Goal: Check status: Check status

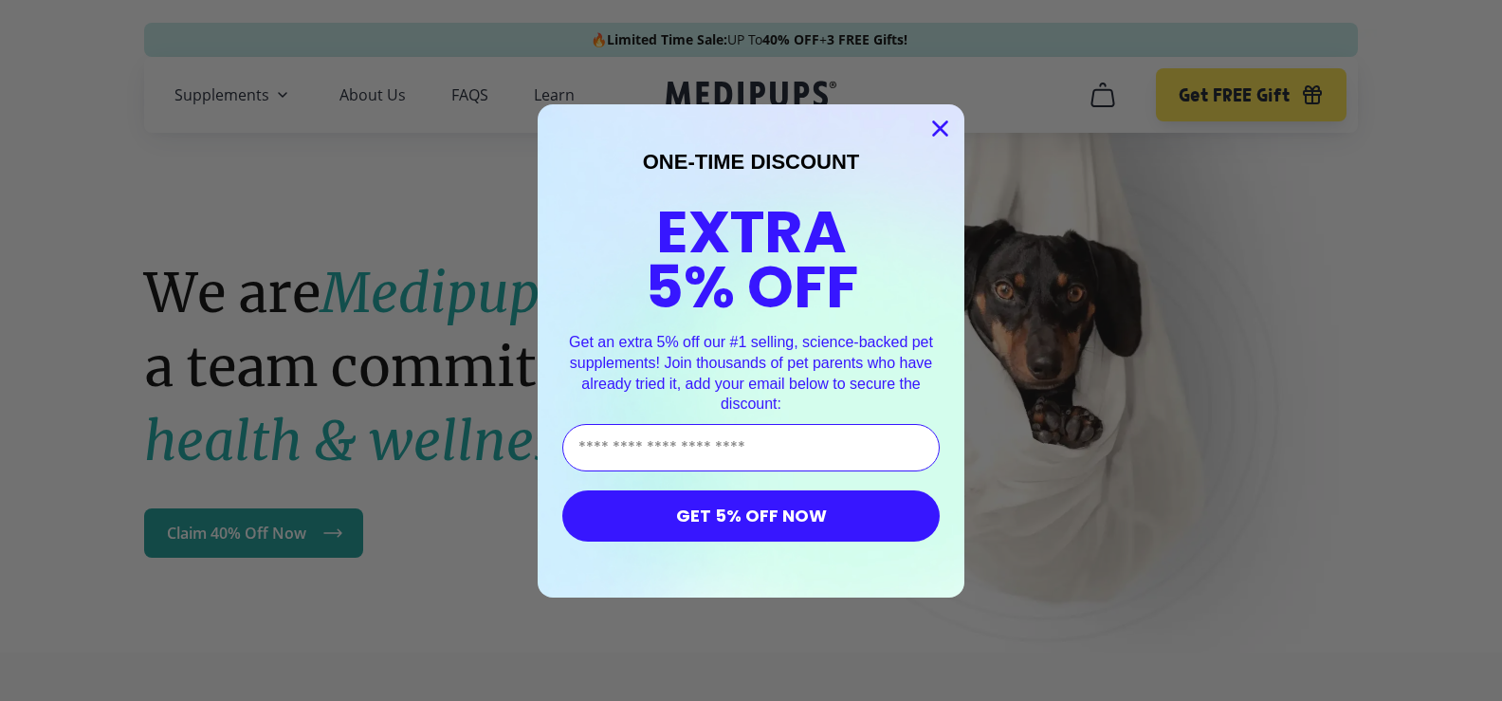
click at [935, 127] on icon "Close dialog" at bounding box center [940, 127] width 13 height 13
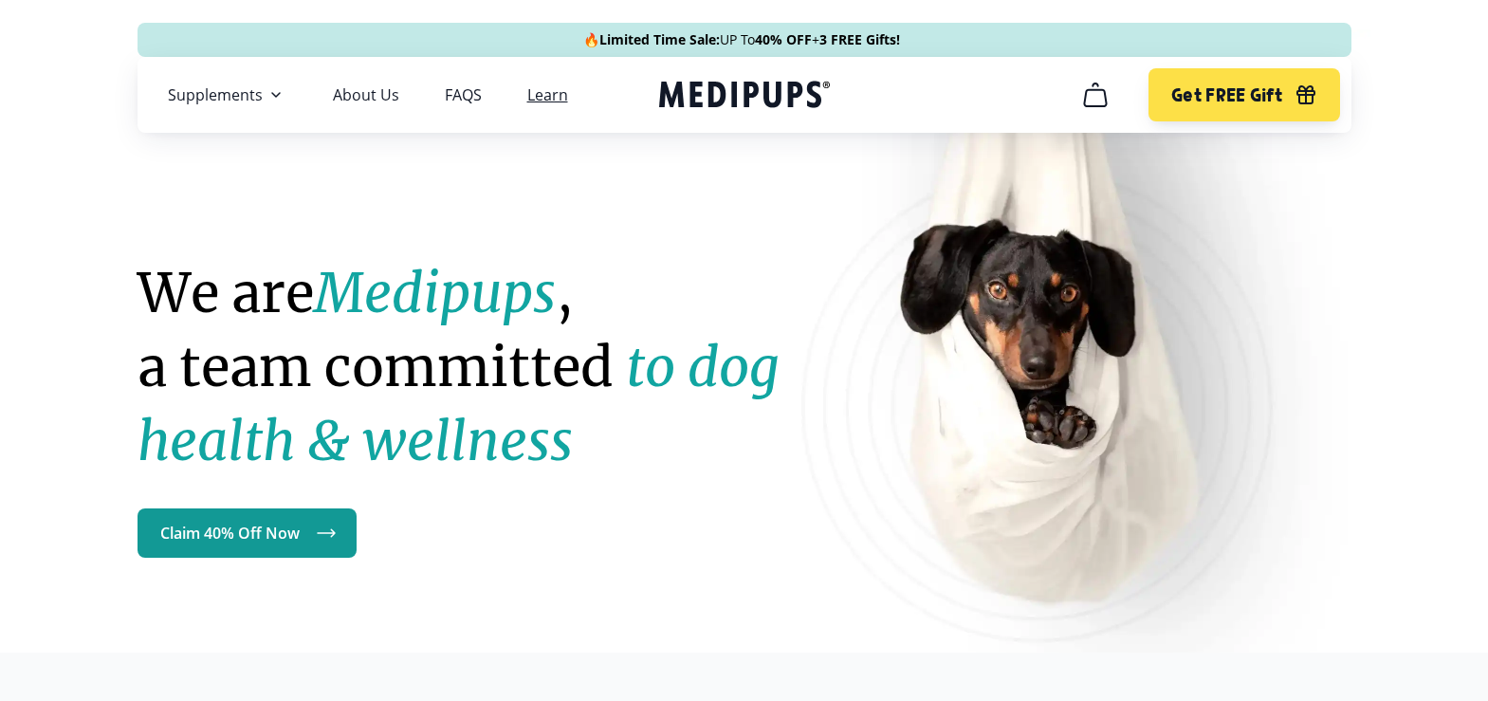
click at [549, 99] on link "Learn" at bounding box center [547, 94] width 41 height 19
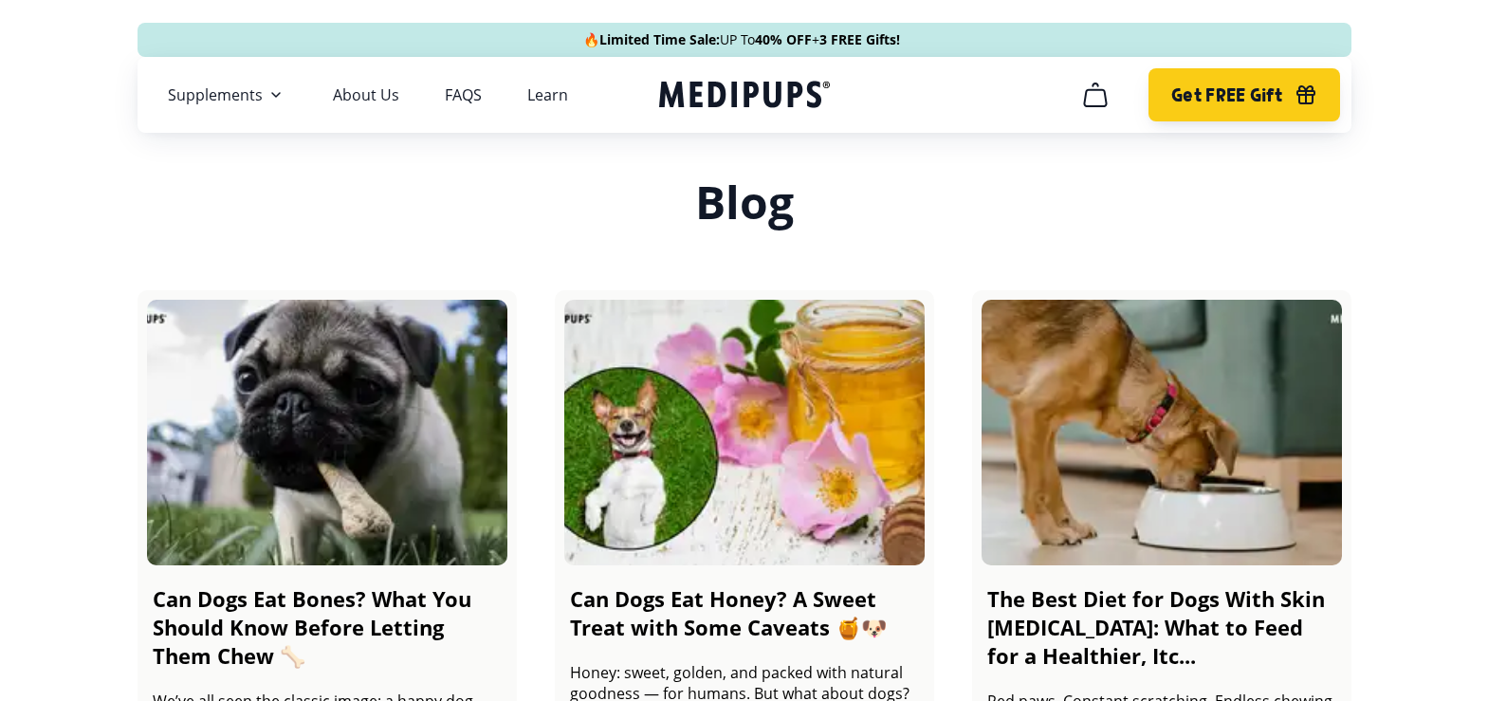
click at [1260, 96] on span "Get FREE Gift" at bounding box center [1226, 95] width 111 height 22
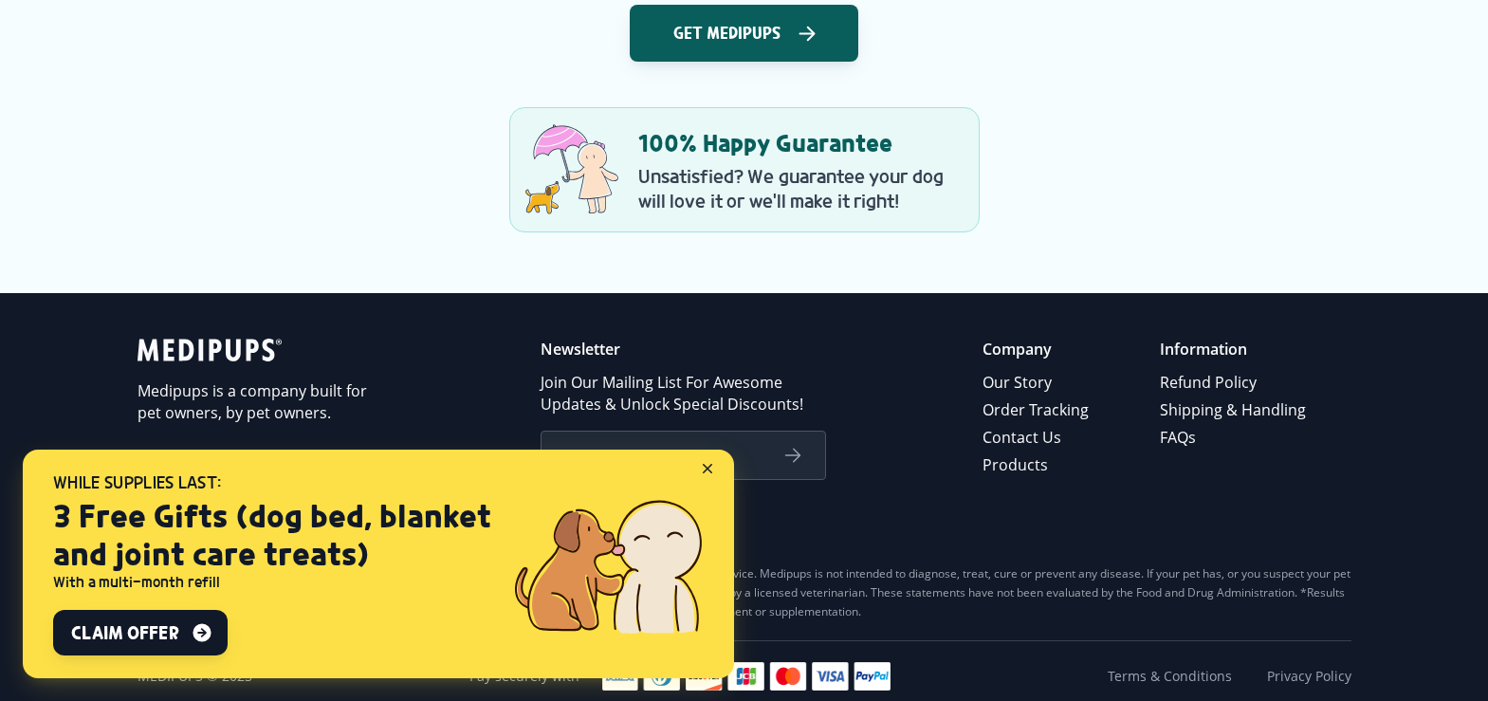
scroll to position [2862, 0]
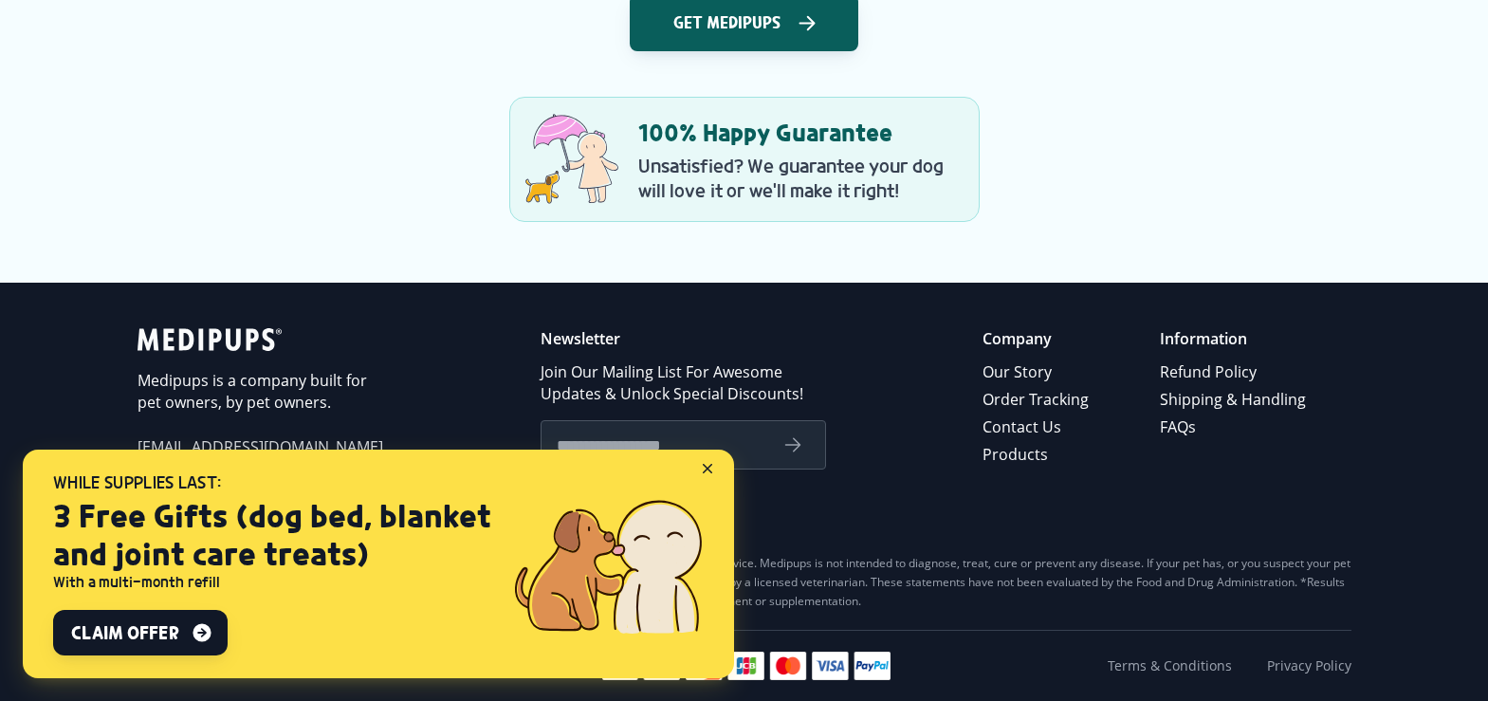
click at [703, 468] on icon at bounding box center [711, 472] width 17 height 17
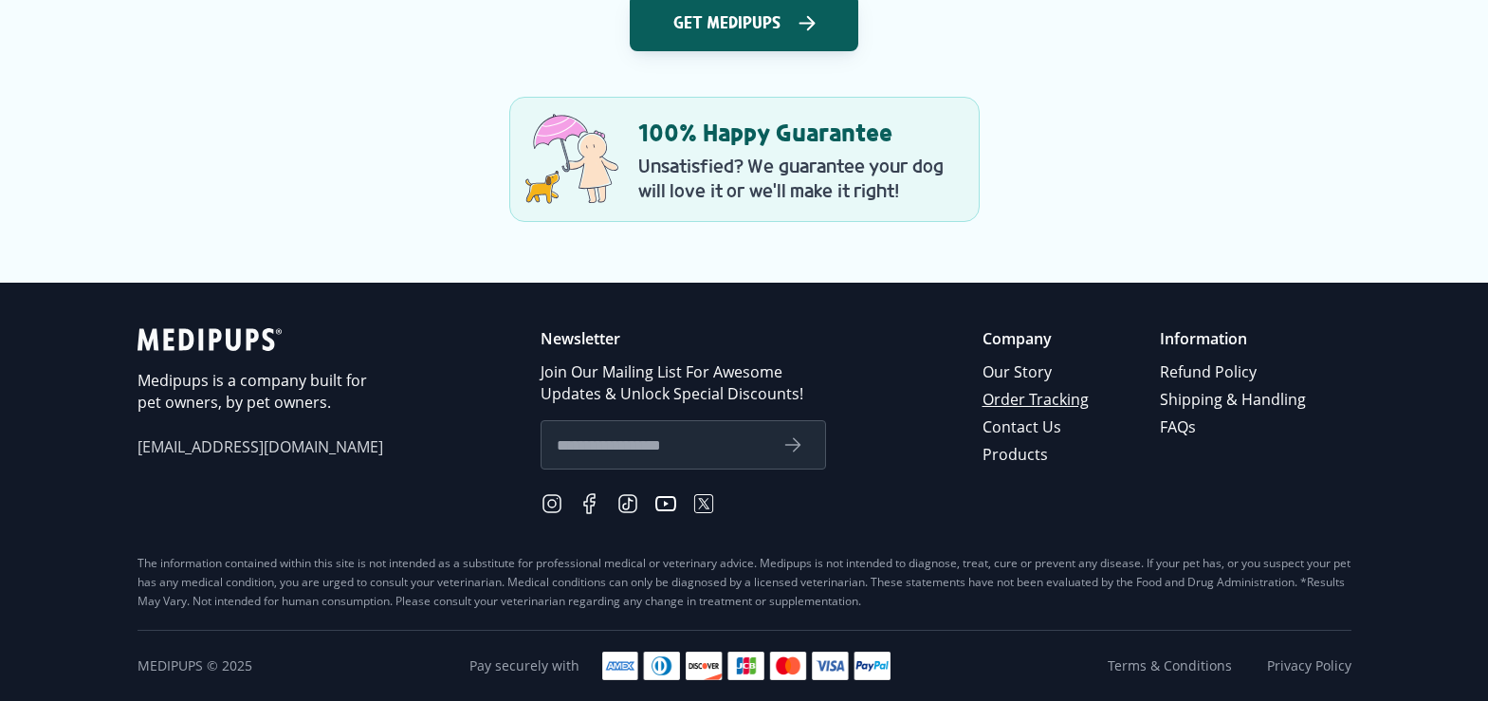
click at [1005, 400] on link "Order Tracking" at bounding box center [1037, 400] width 109 height 28
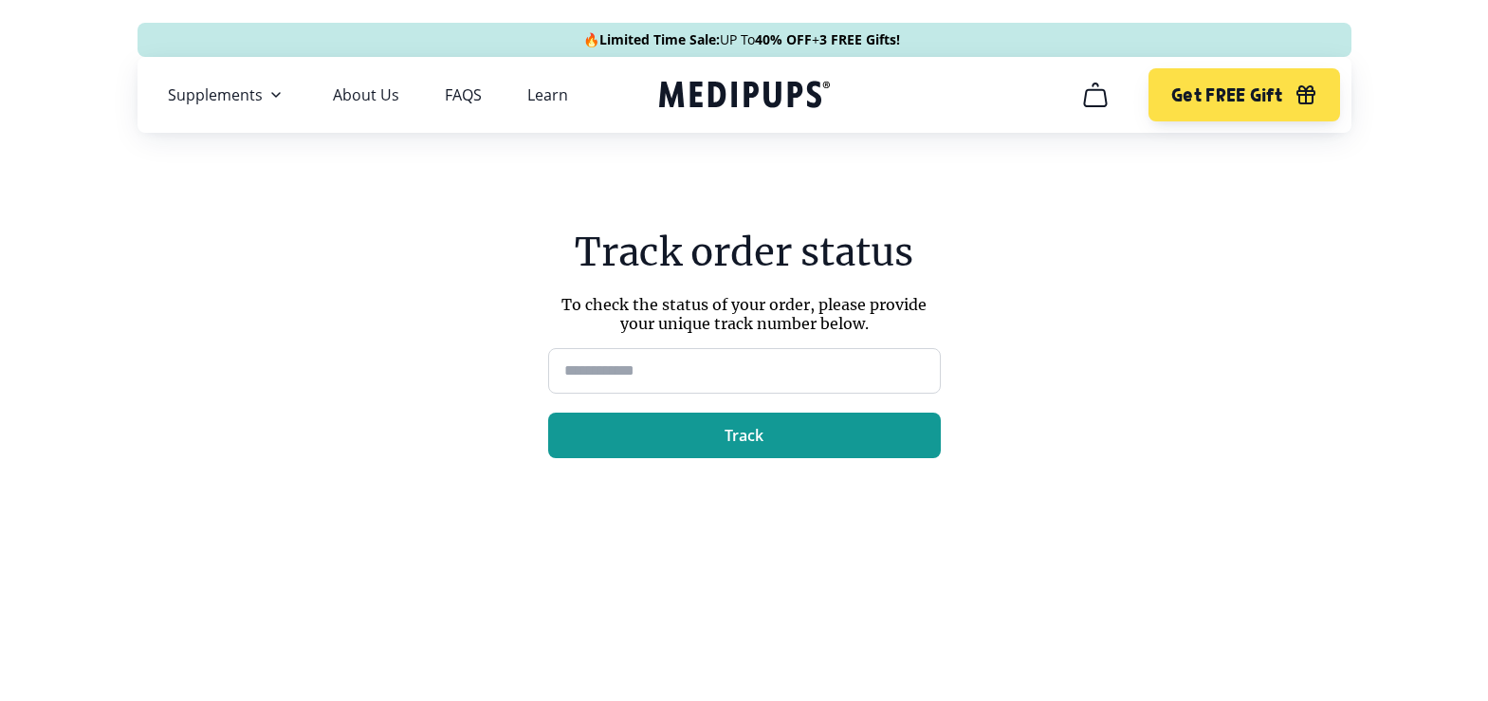
click at [568, 377] on input at bounding box center [744, 371] width 393 height 46
type input "****"
click at [603, 422] on button "Track" at bounding box center [744, 436] width 393 height 46
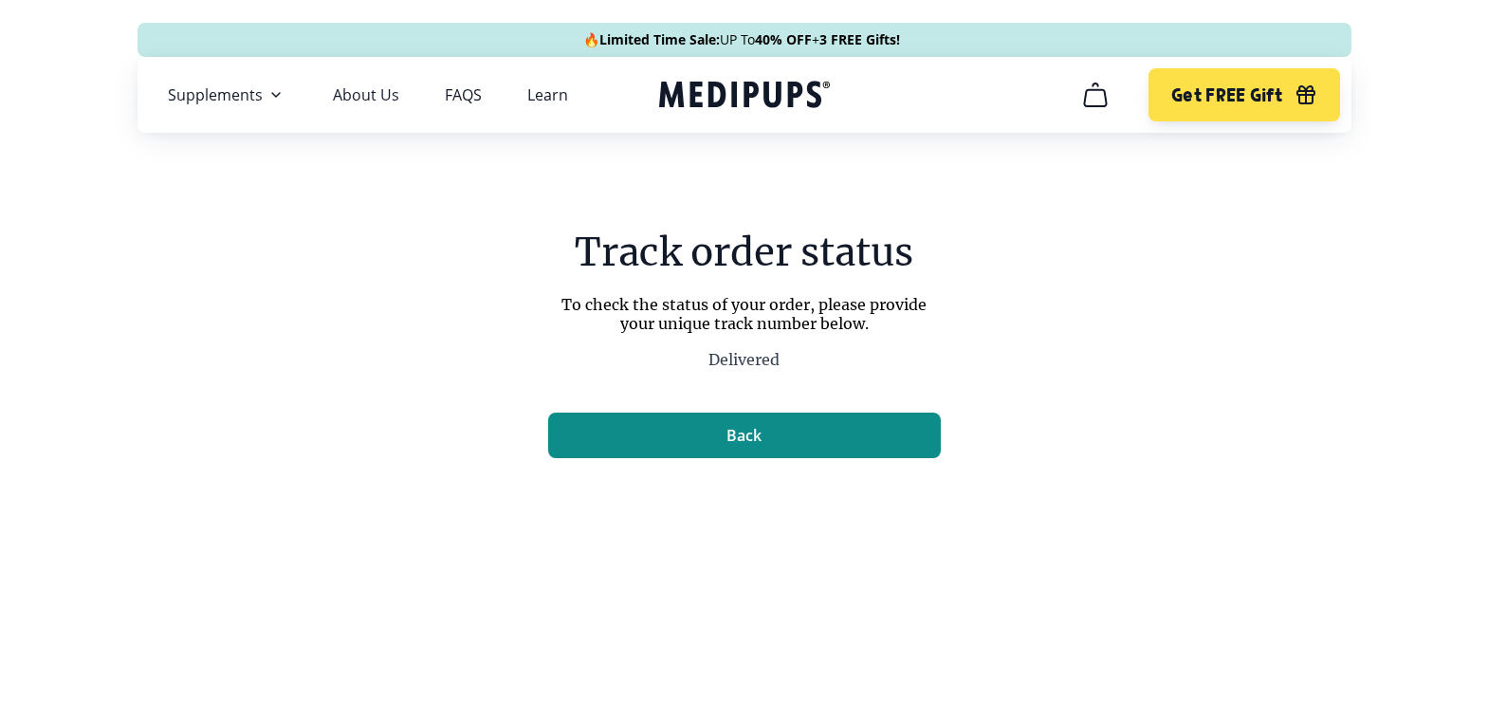
click at [750, 431] on span "Back" at bounding box center [743, 435] width 35 height 19
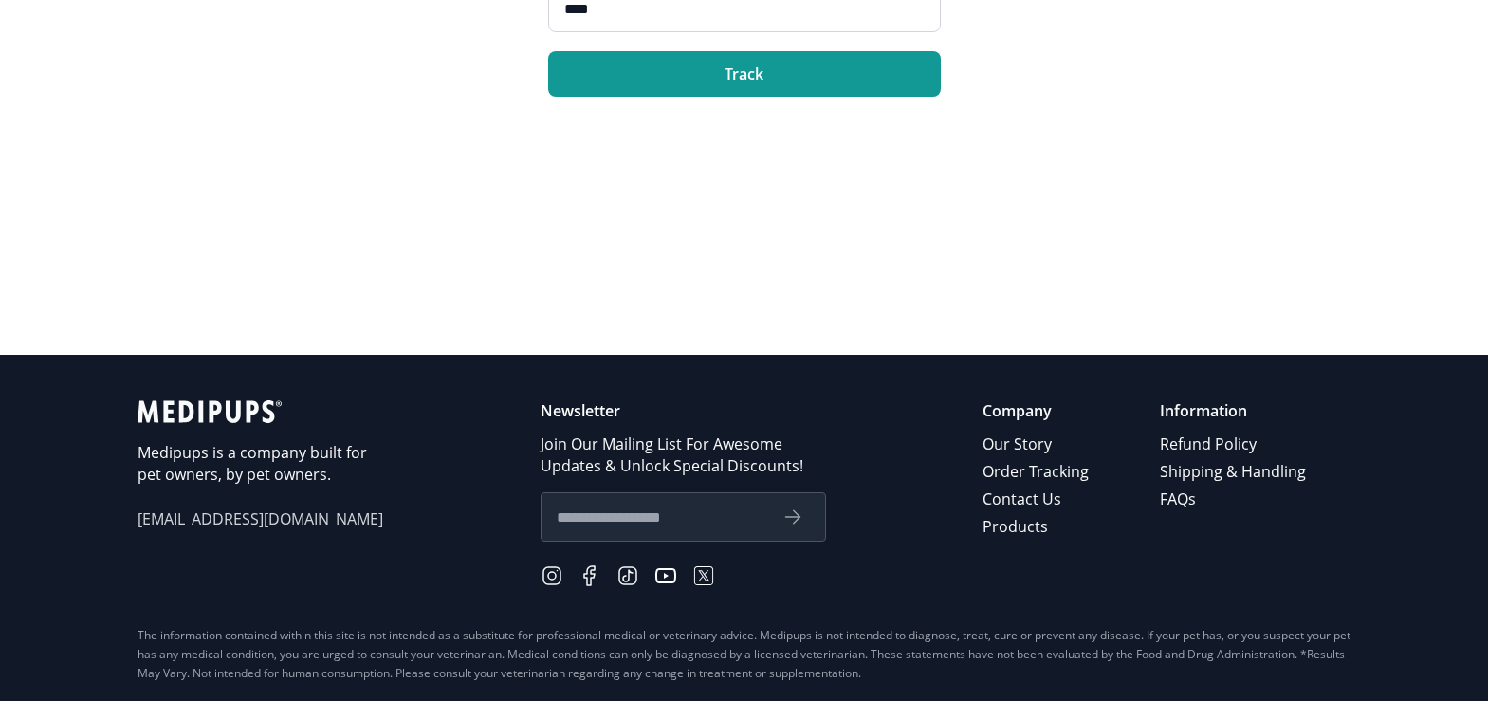
scroll to position [359, 0]
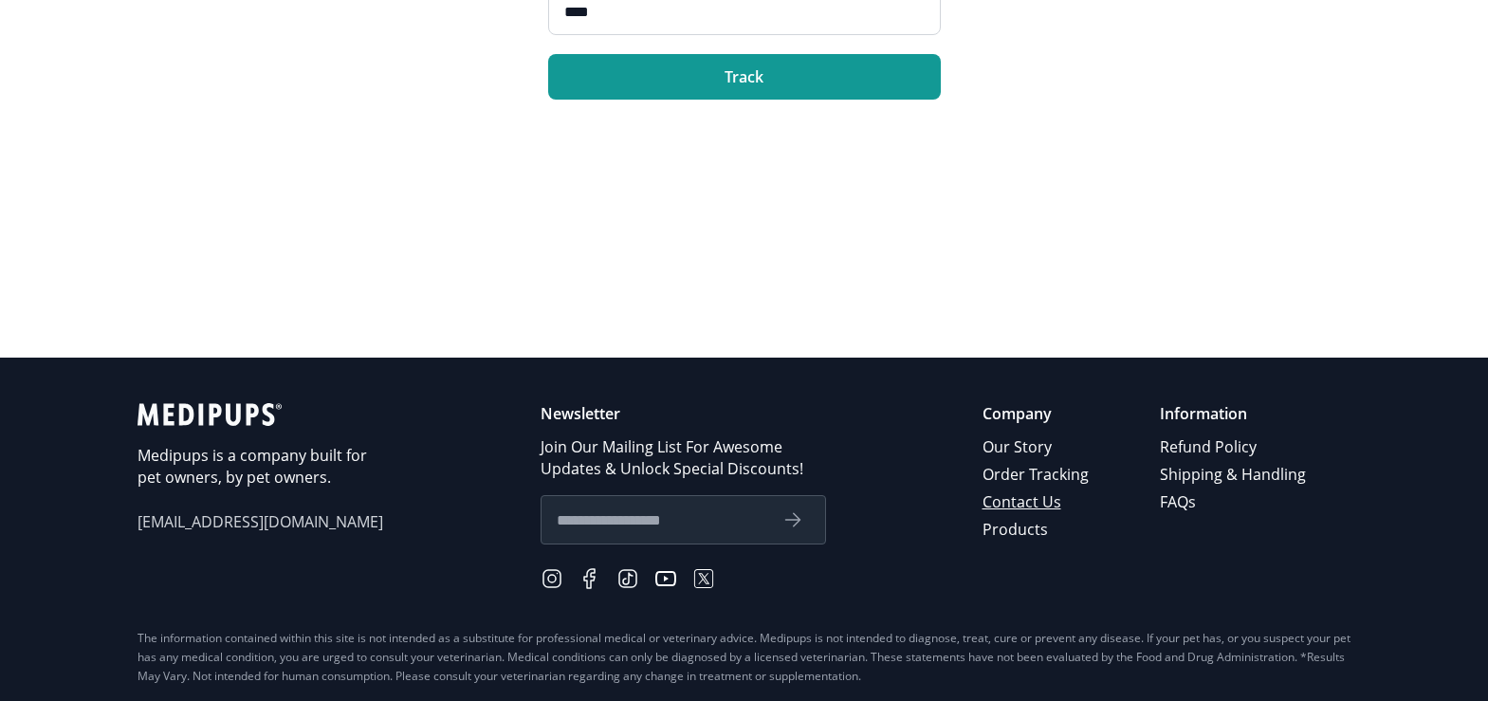
click at [1048, 499] on link "Contact Us" at bounding box center [1037, 502] width 109 height 28
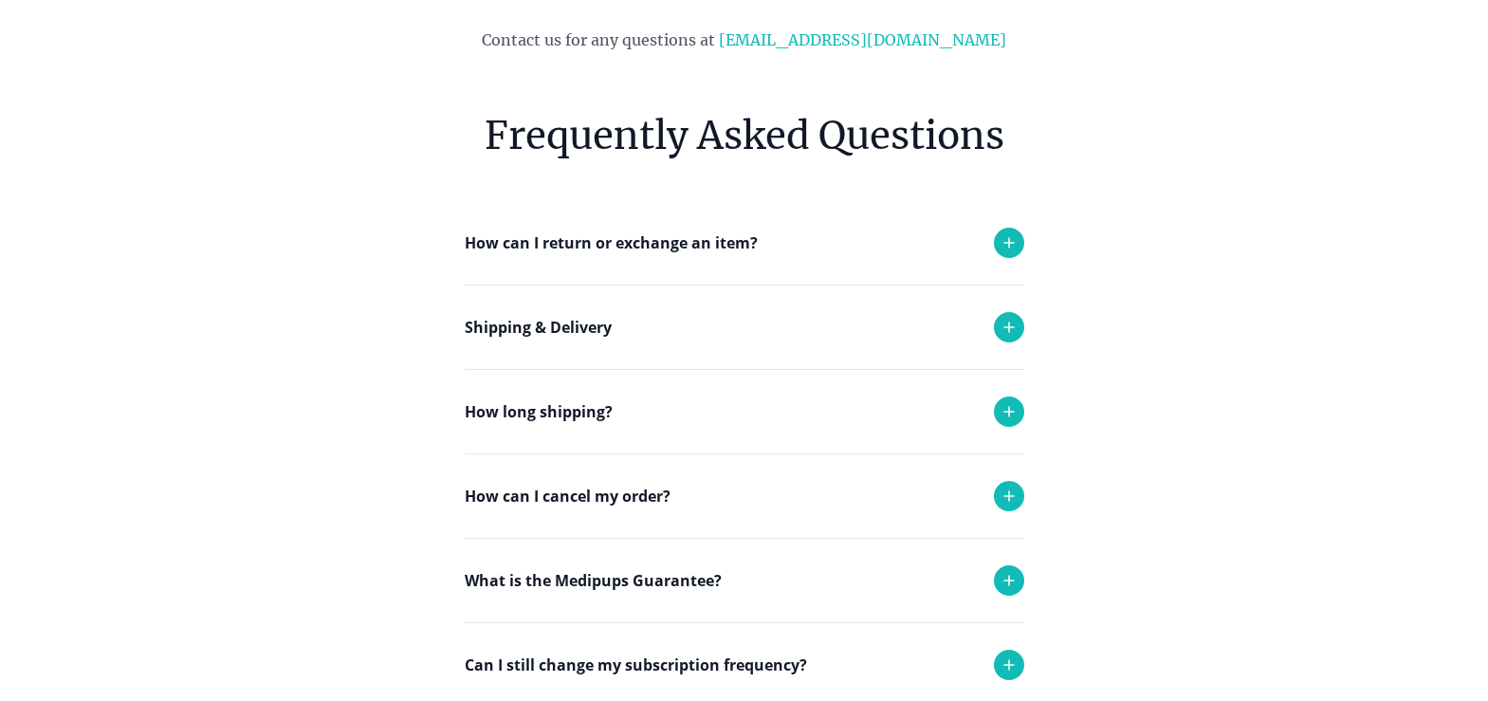
scroll to position [191, 0]
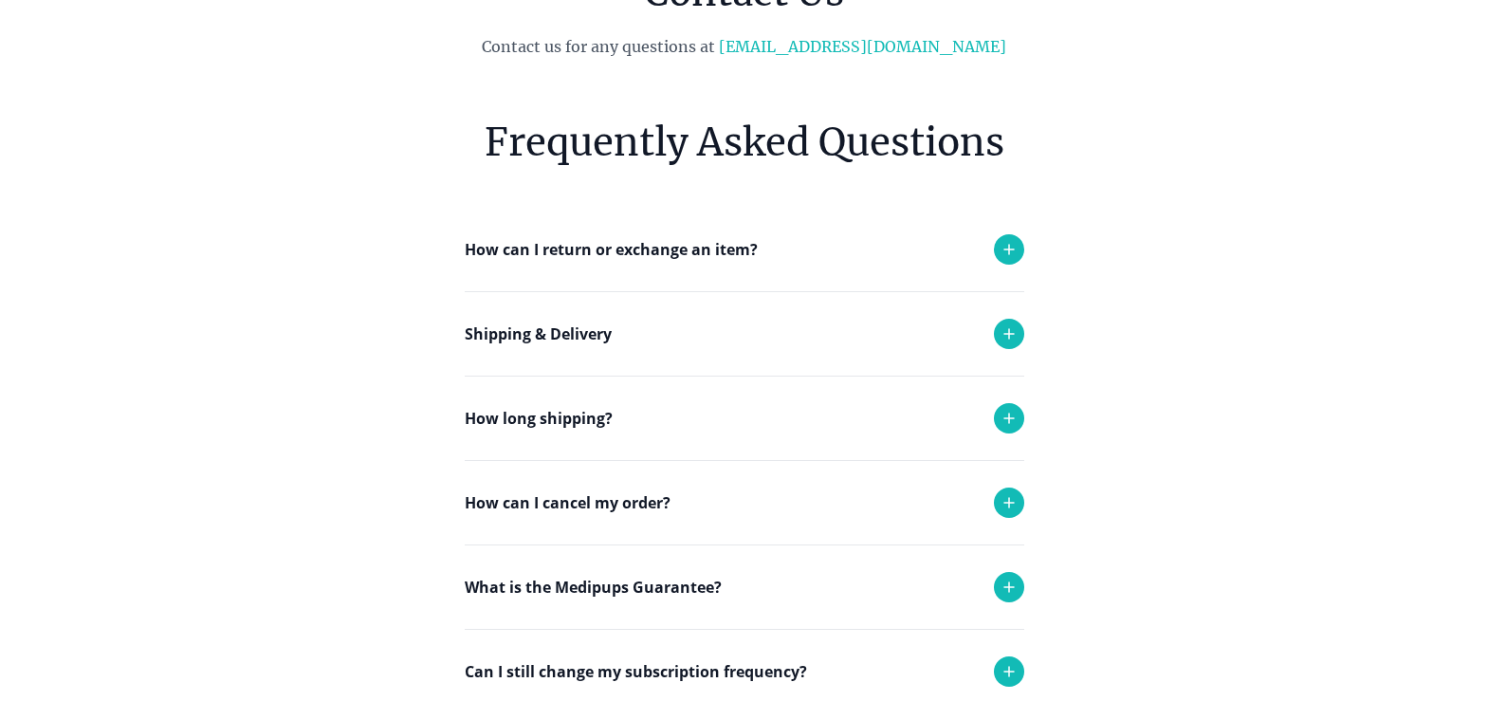
click at [1010, 499] on icon at bounding box center [1009, 502] width 23 height 23
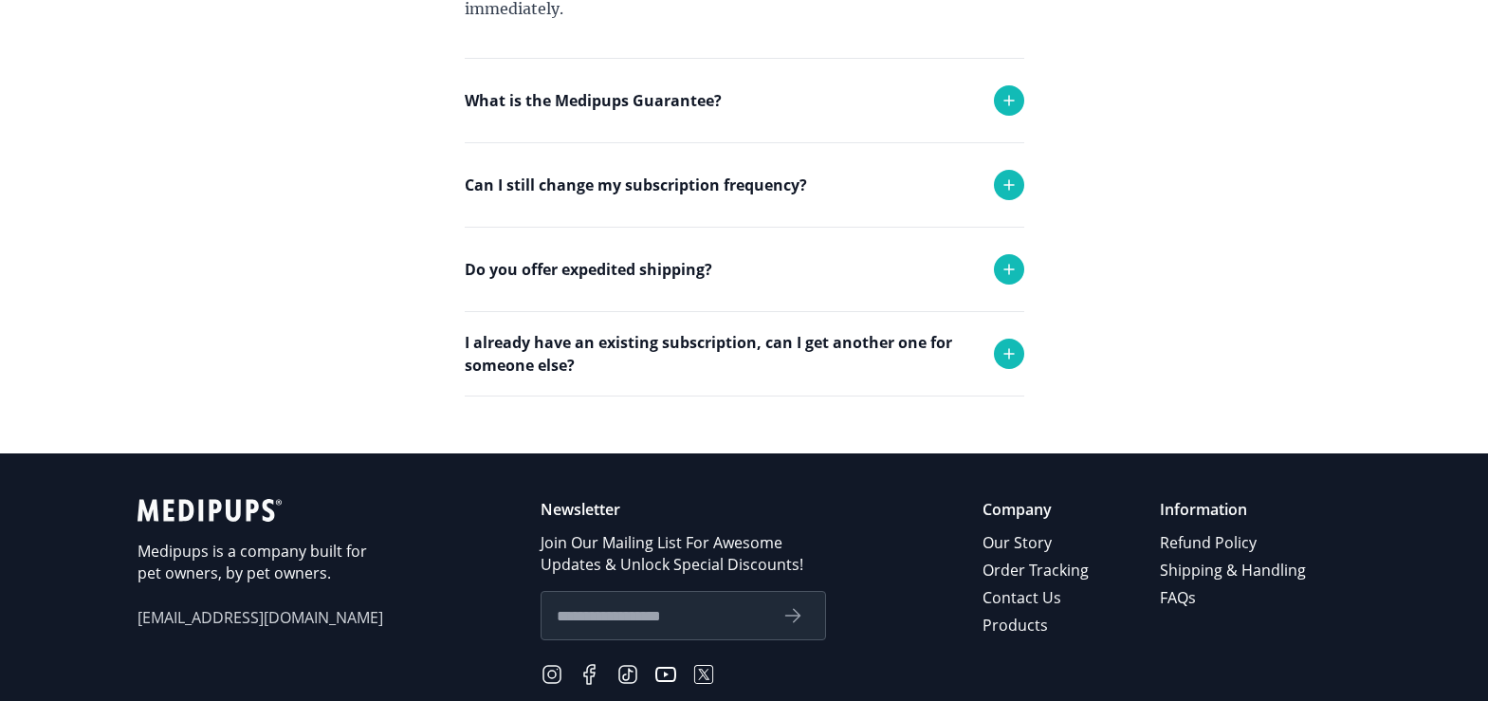
scroll to position [854, 0]
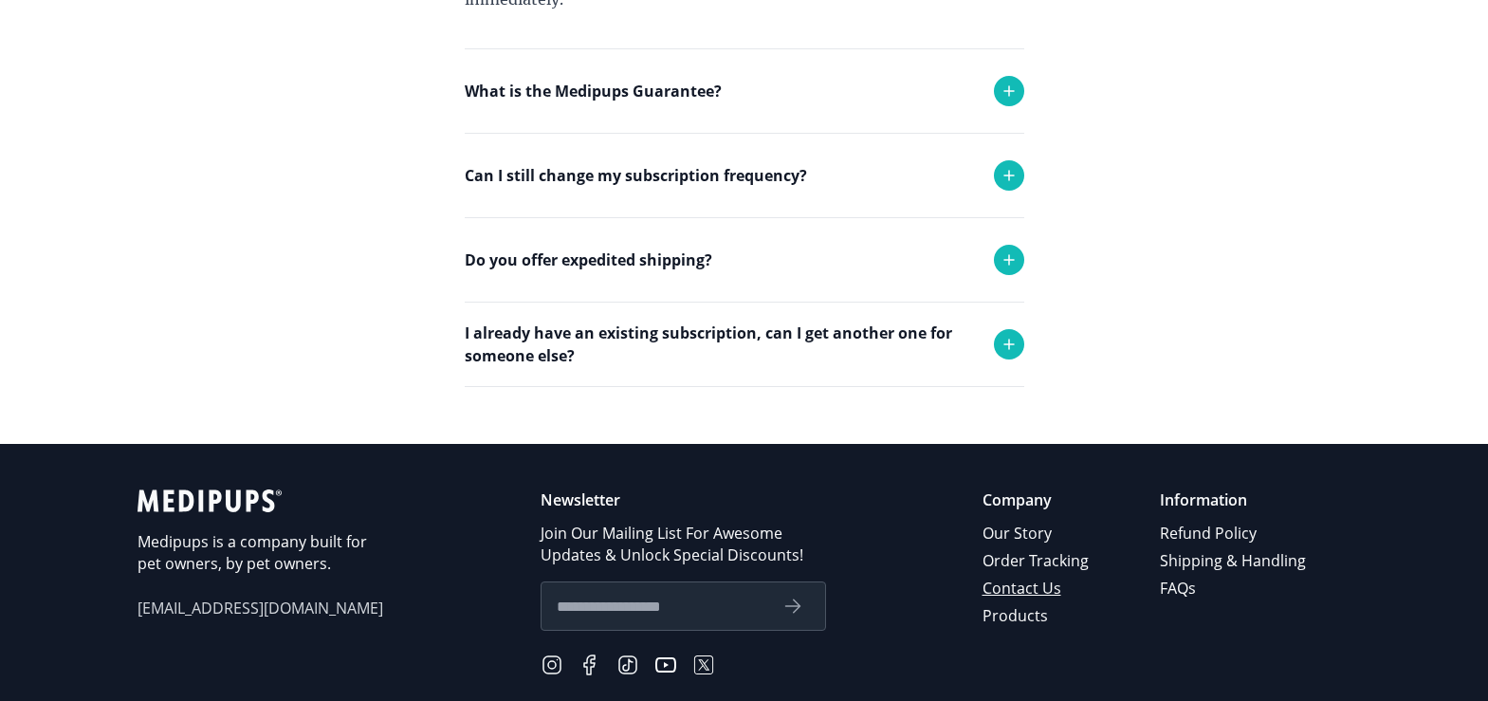
click at [1030, 594] on link "Contact Us" at bounding box center [1037, 589] width 109 height 28
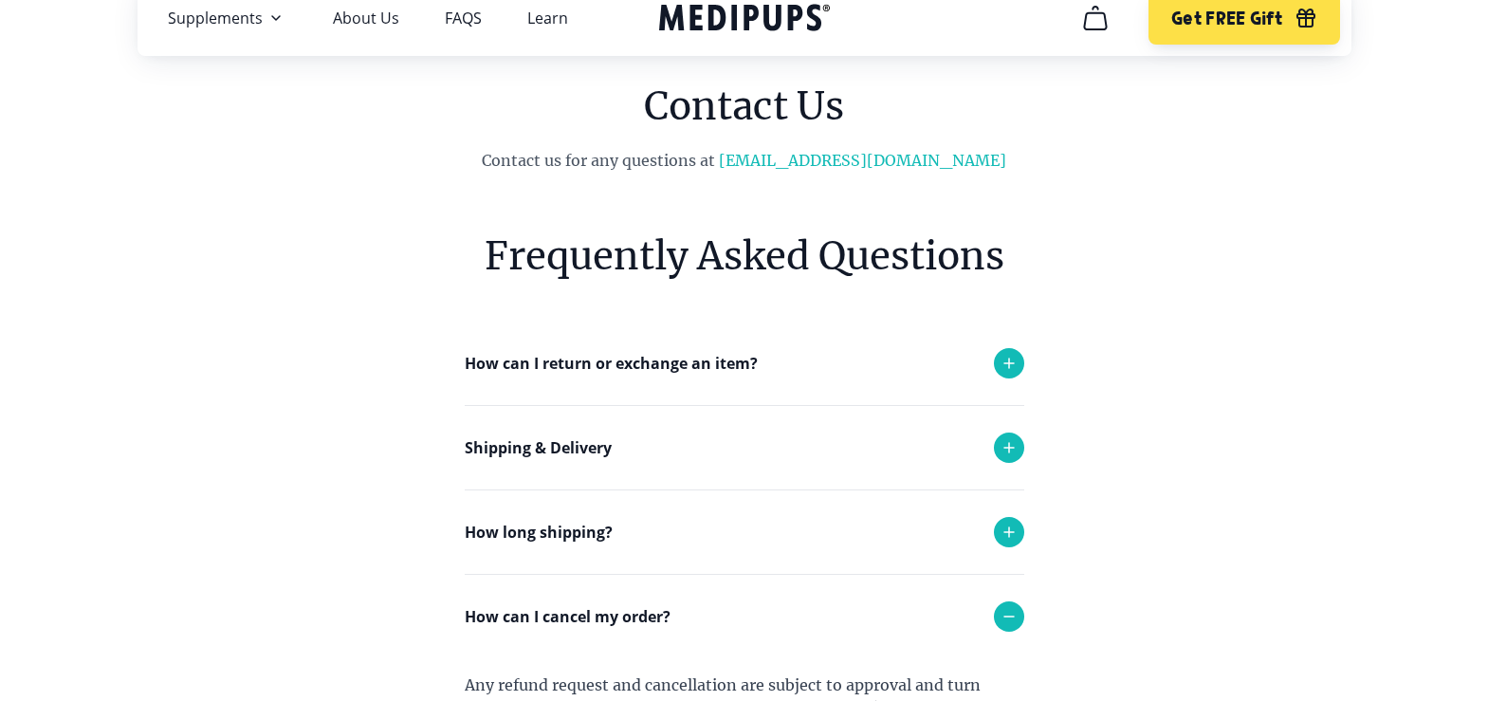
scroll to position [0, 0]
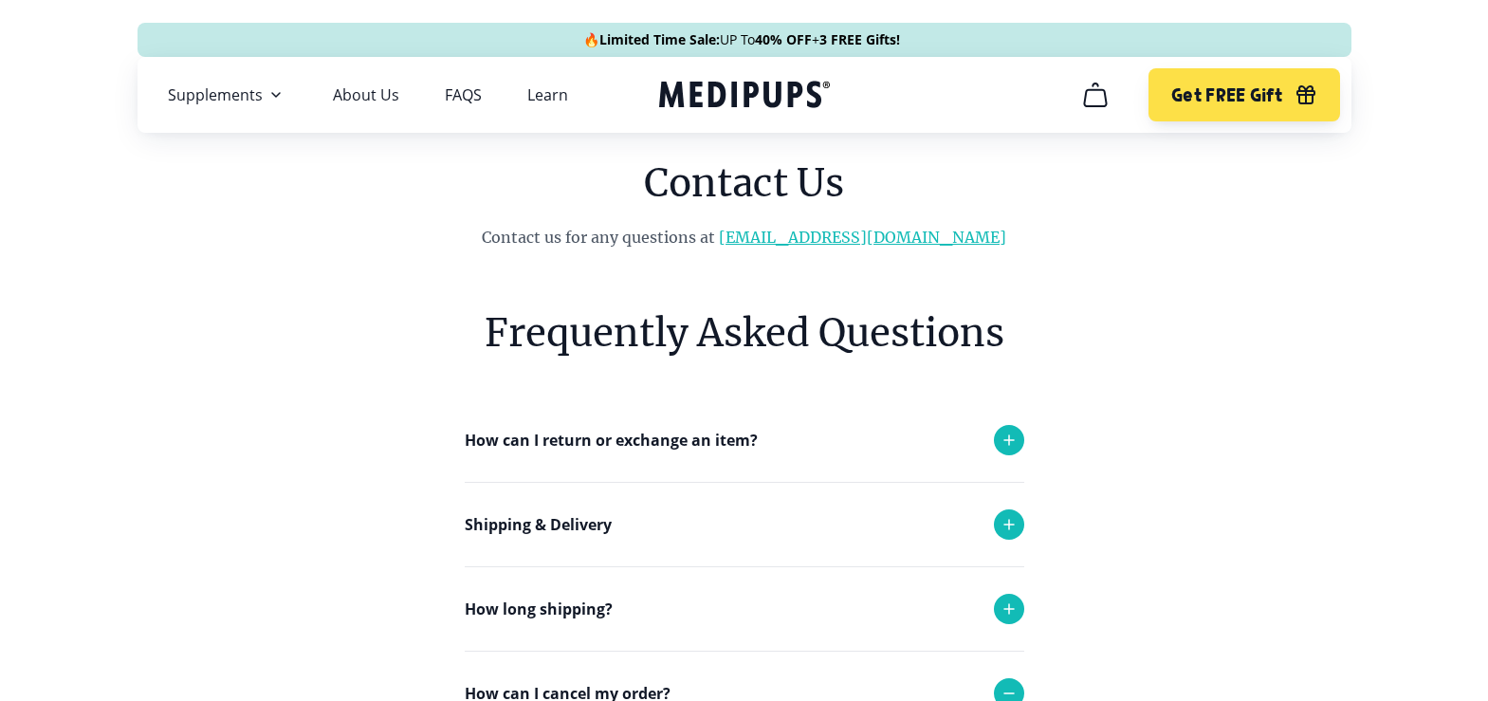
click at [889, 237] on link "[EMAIL_ADDRESS][DOMAIN_NAME]" at bounding box center [862, 237] width 287 height 19
